Goal: Task Accomplishment & Management: Manage account settings

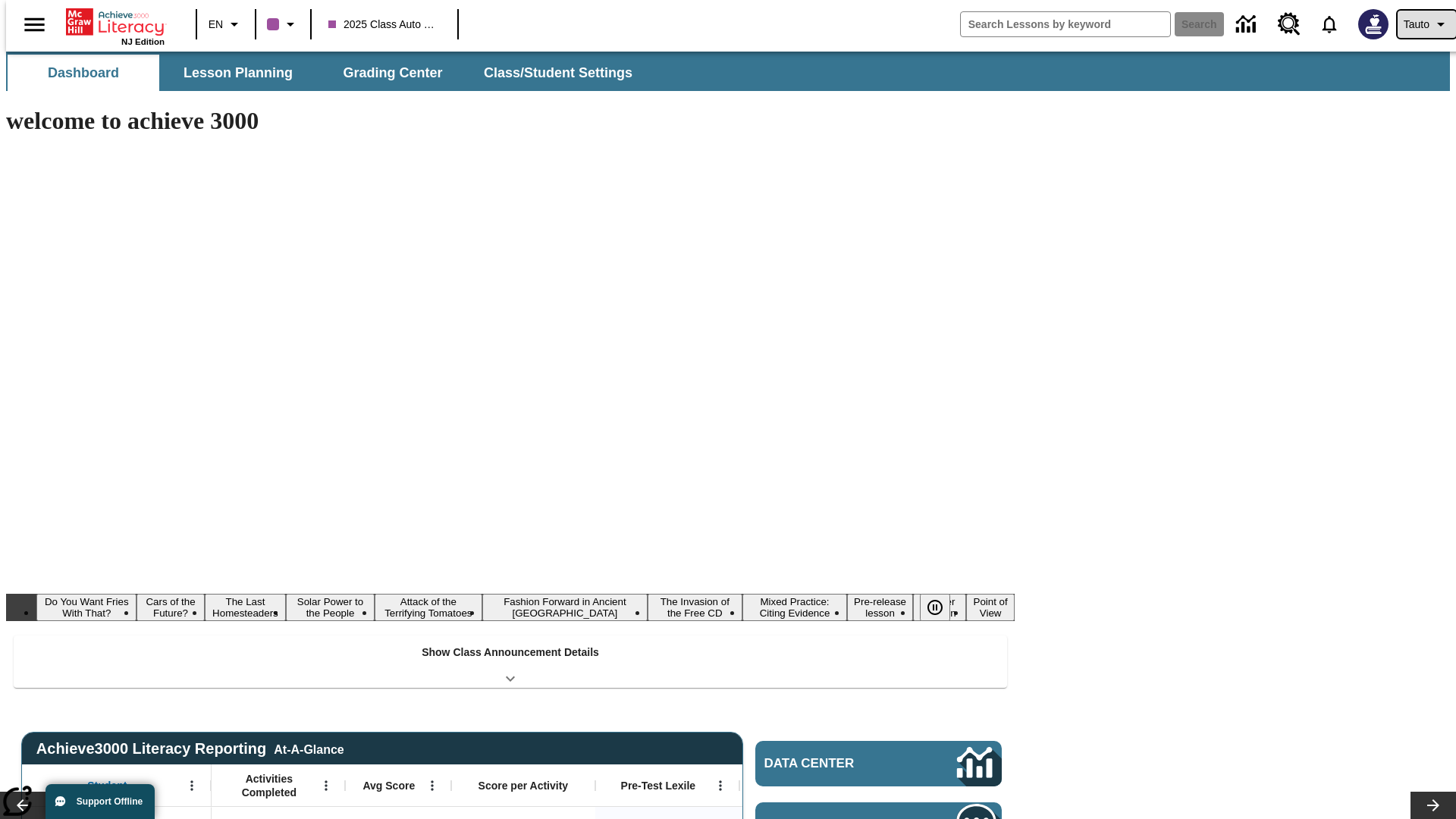
click at [1419, 25] on span "Tauto" at bounding box center [1416, 25] width 25 height 16
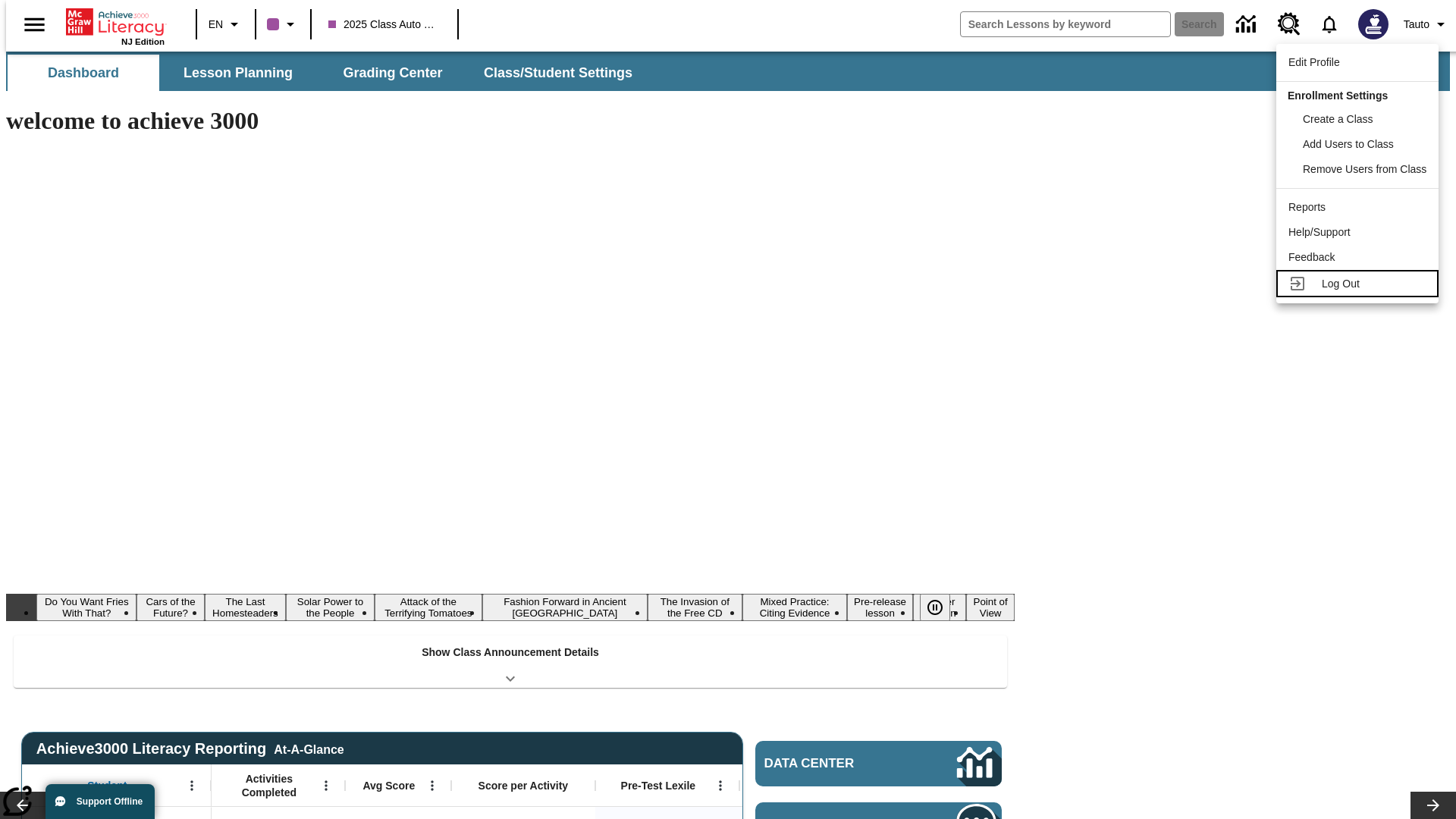
click at [1360, 284] on span "Log Out" at bounding box center [1341, 283] width 38 height 12
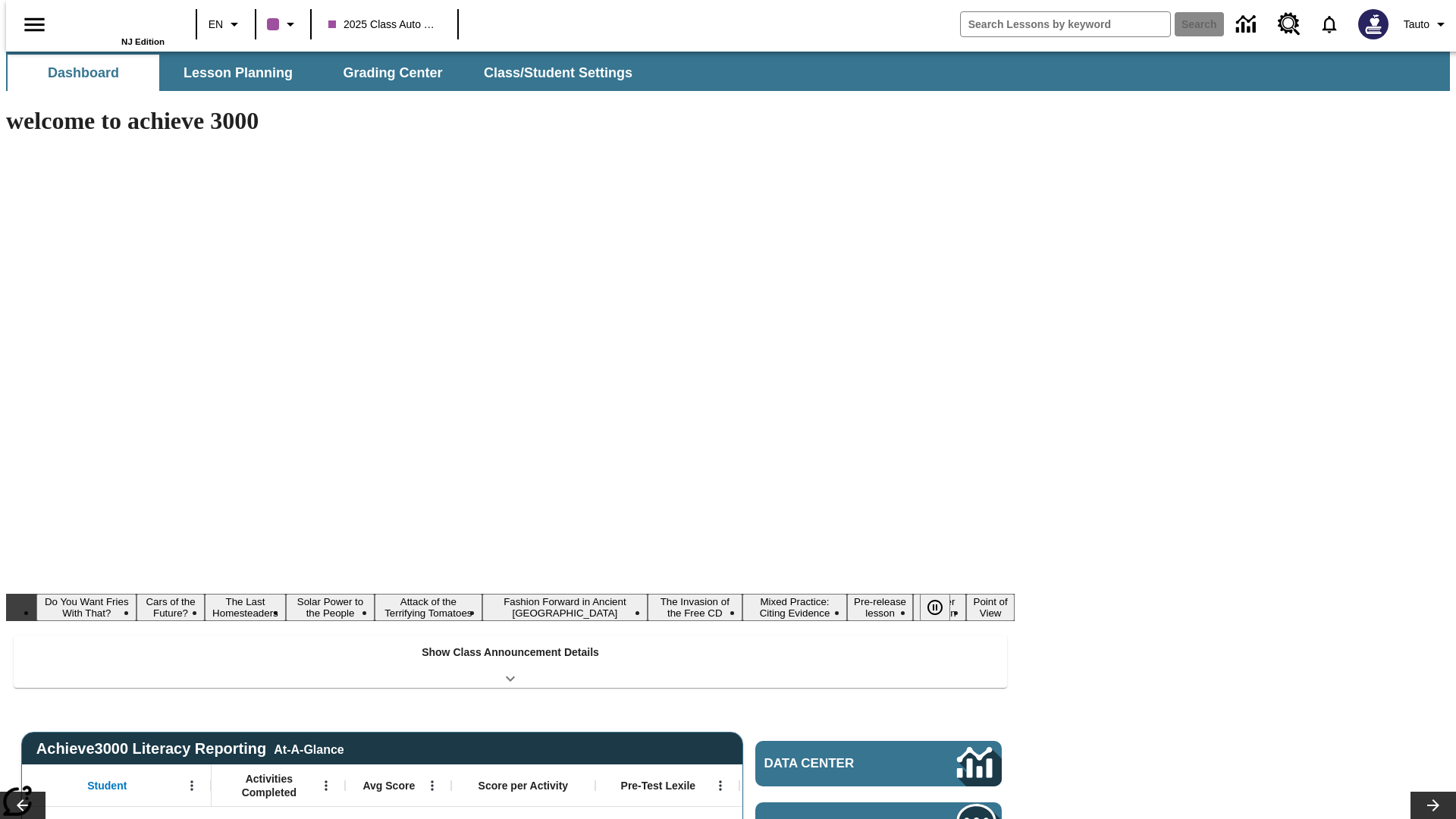
type input "-1"
